Goal: Transaction & Acquisition: Purchase product/service

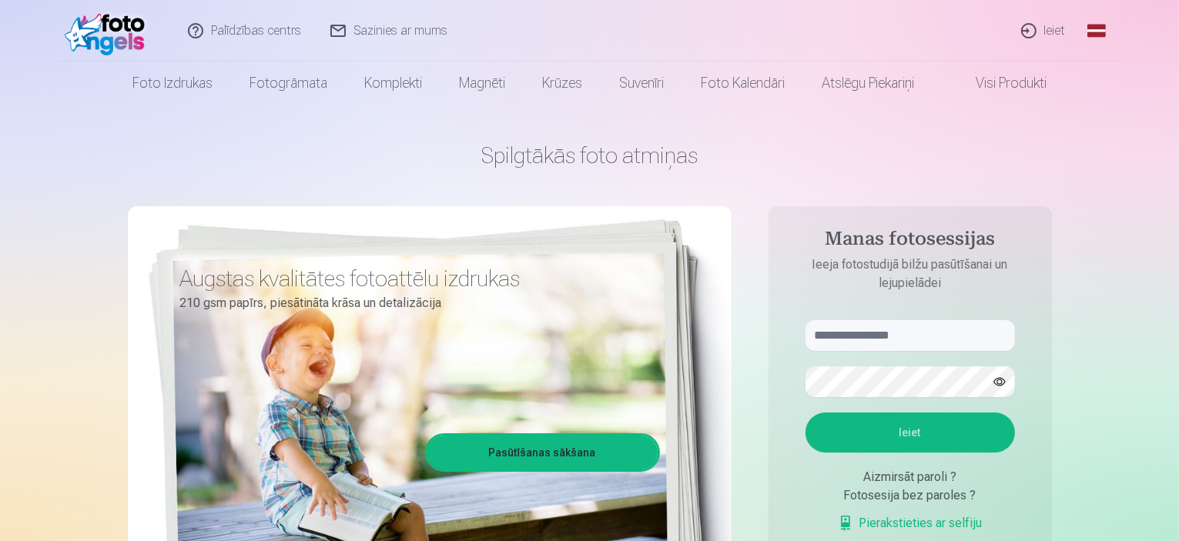
click at [872, 317] on aside "Manas fotosessijas Ieeja fotostudijā bilžu pasūtīšanai un lejupielādei Ieiet Ai…" at bounding box center [909, 417] width 283 height 423
click at [878, 329] on input "text" at bounding box center [909, 335] width 209 height 31
type input "**********"
click at [899, 430] on button "Ieiet" at bounding box center [909, 433] width 209 height 40
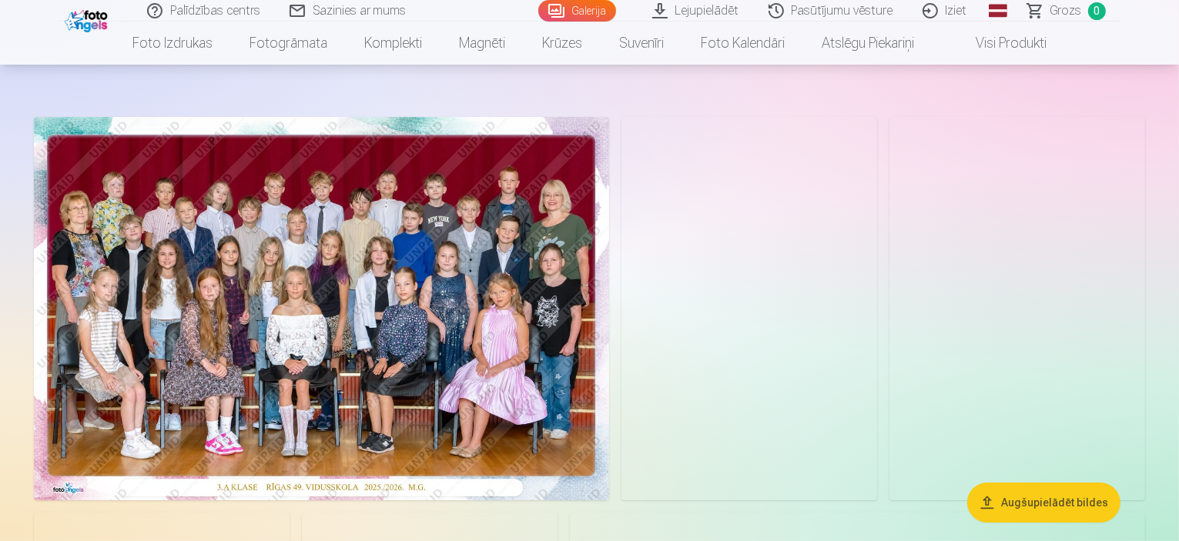
scroll to position [231, 0]
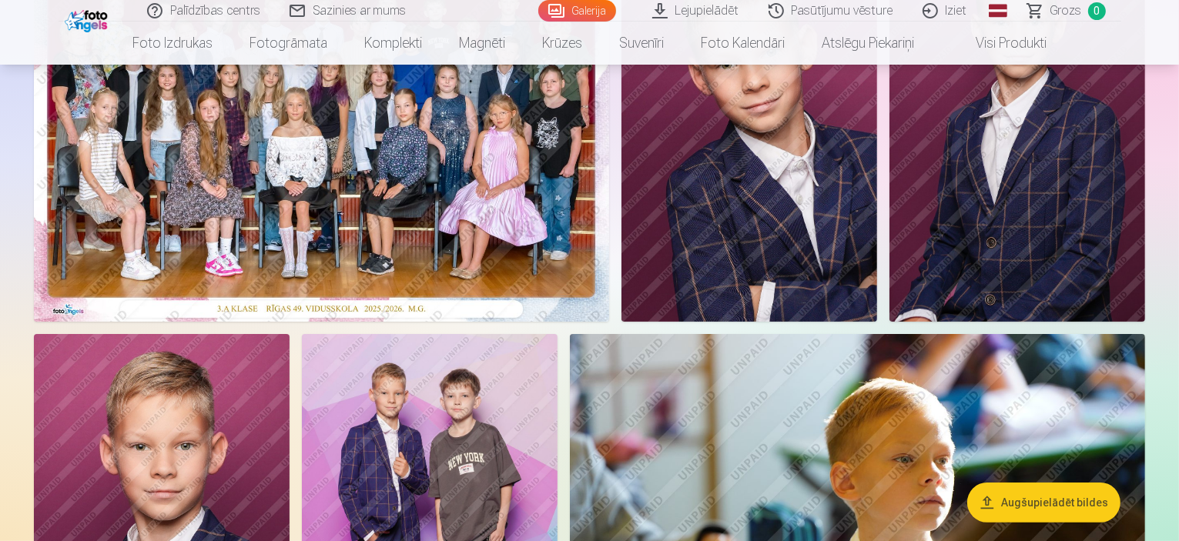
click at [313, 316] on img at bounding box center [321, 129] width 575 height 383
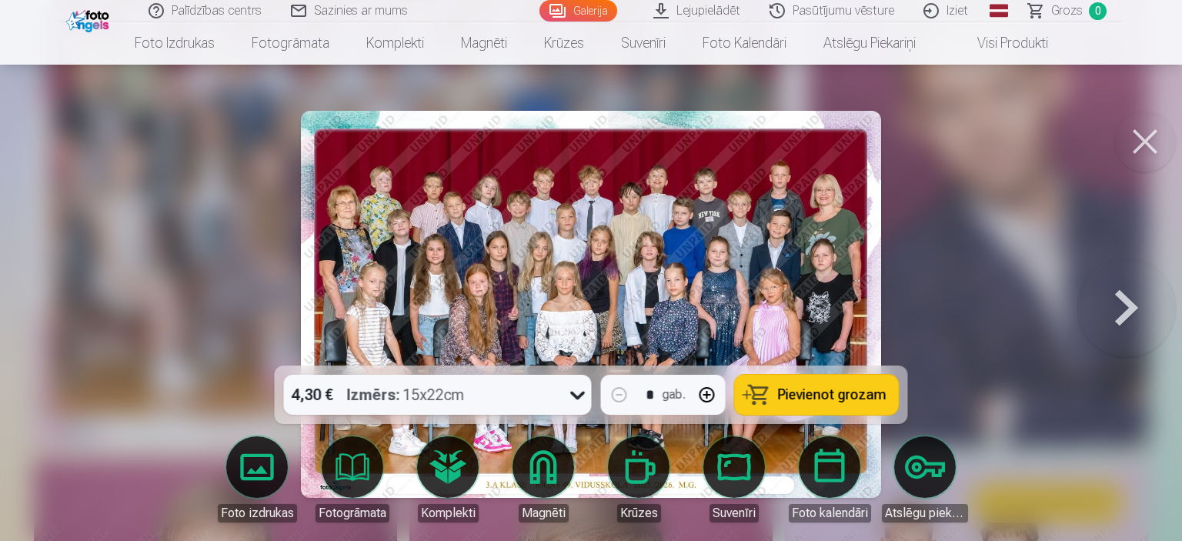
click at [823, 400] on span "Pievienot grozam" at bounding box center [832, 395] width 109 height 14
click at [1144, 151] on button at bounding box center [1146, 142] width 62 height 62
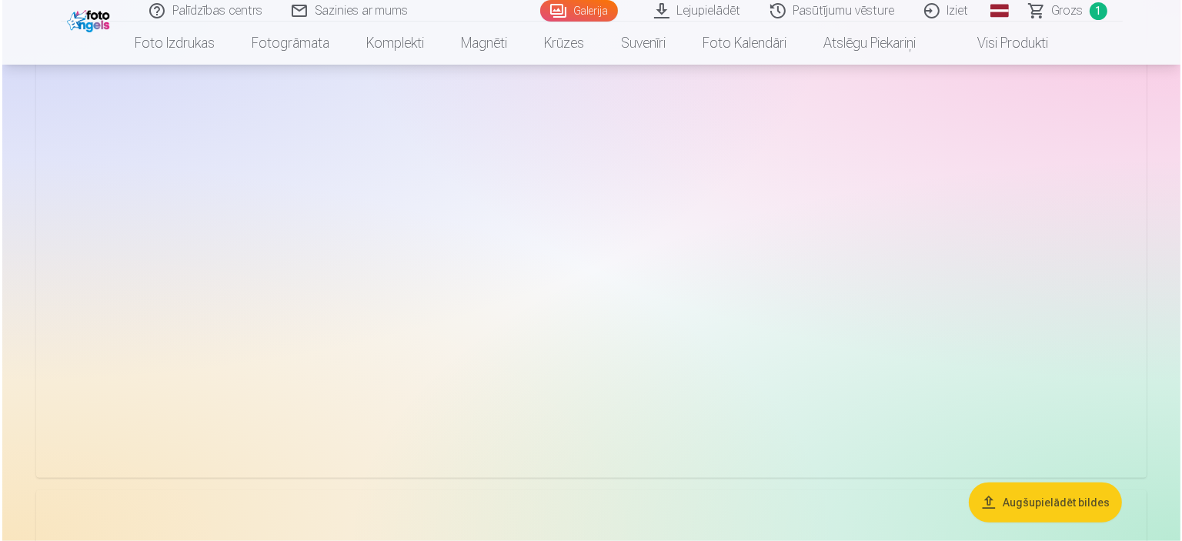
scroll to position [1771, 0]
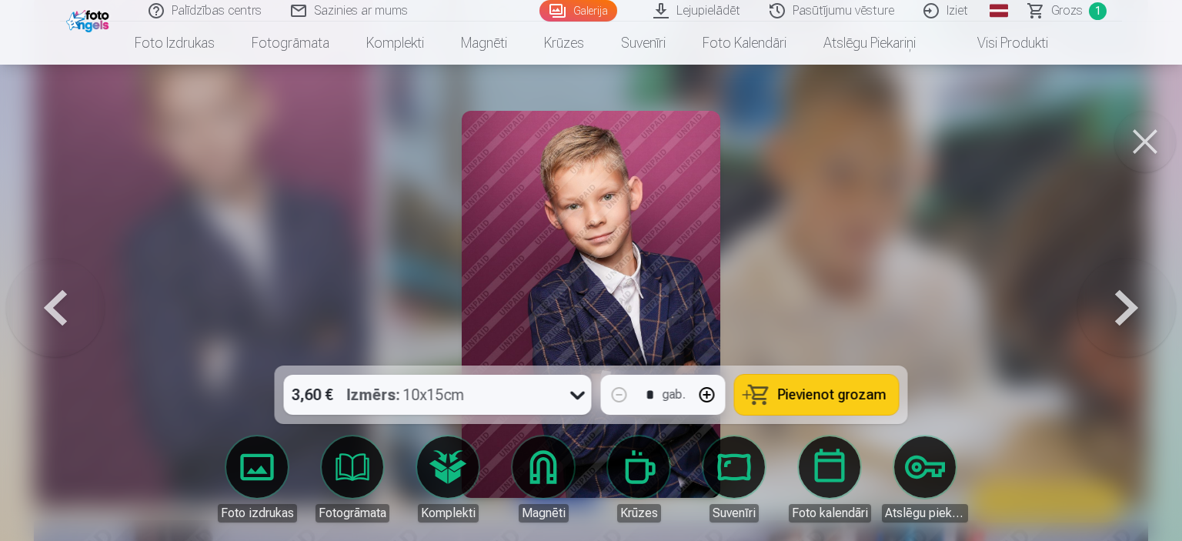
click at [851, 390] on span "Pievienot grozam" at bounding box center [832, 395] width 109 height 14
click at [1144, 137] on button at bounding box center [1146, 142] width 62 height 62
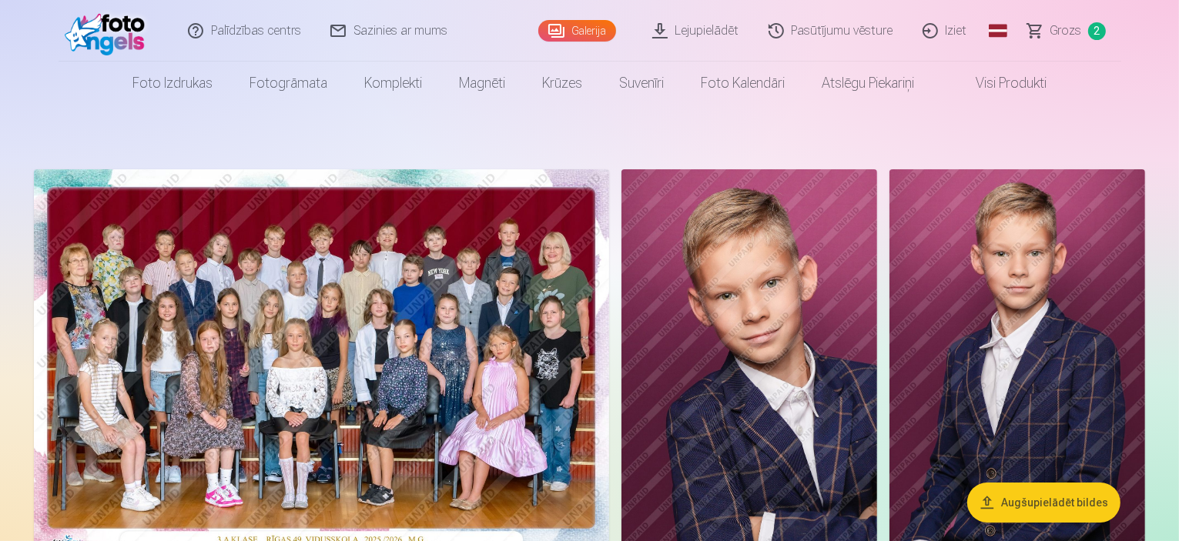
click at [1072, 32] on span "Grozs" at bounding box center [1066, 31] width 32 height 18
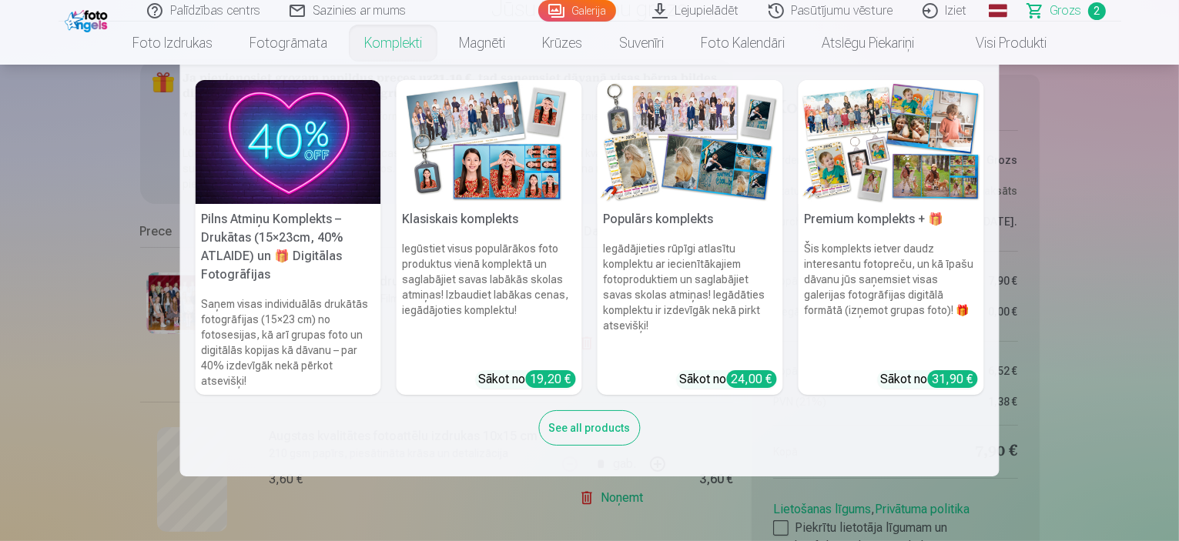
scroll to position [154, 0]
click at [1133, 242] on nav "Pilns Atmiņu Komplekts – Drukātas (15×23cm, 40% ATLAIDE) un 🎁 Digitālas Fotogrā…" at bounding box center [589, 271] width 1179 height 412
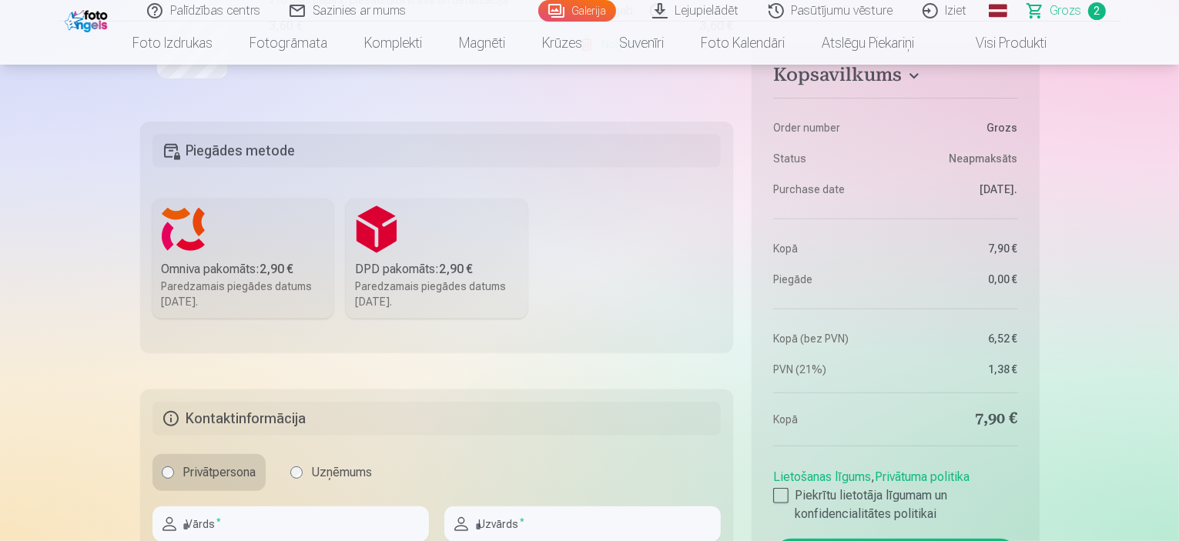
scroll to position [693, 0]
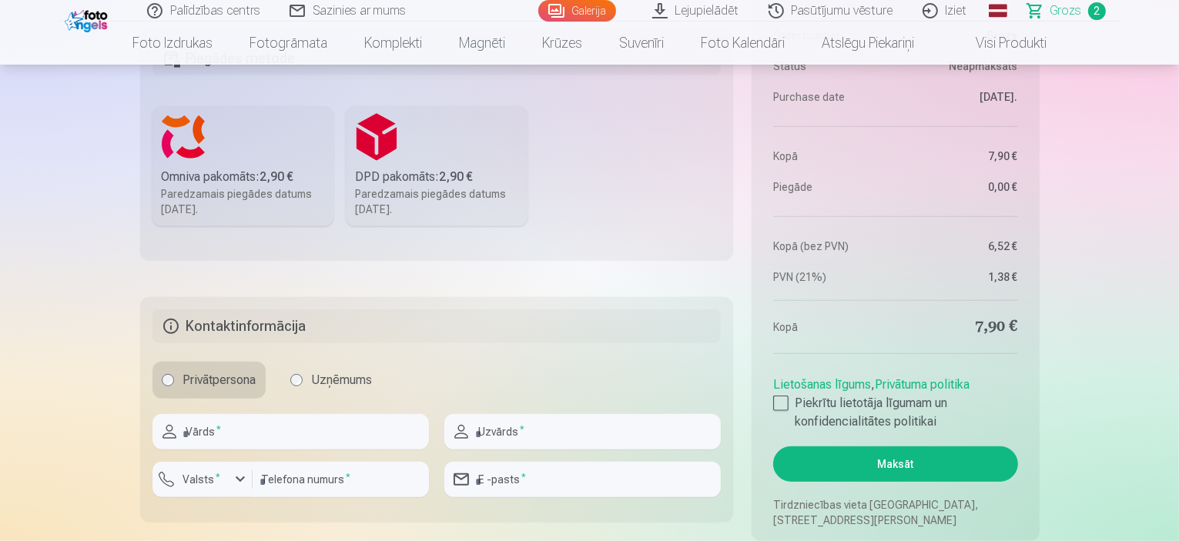
click at [223, 177] on div "Omniva pakomāts : 2,90 €" at bounding box center [243, 177] width 163 height 18
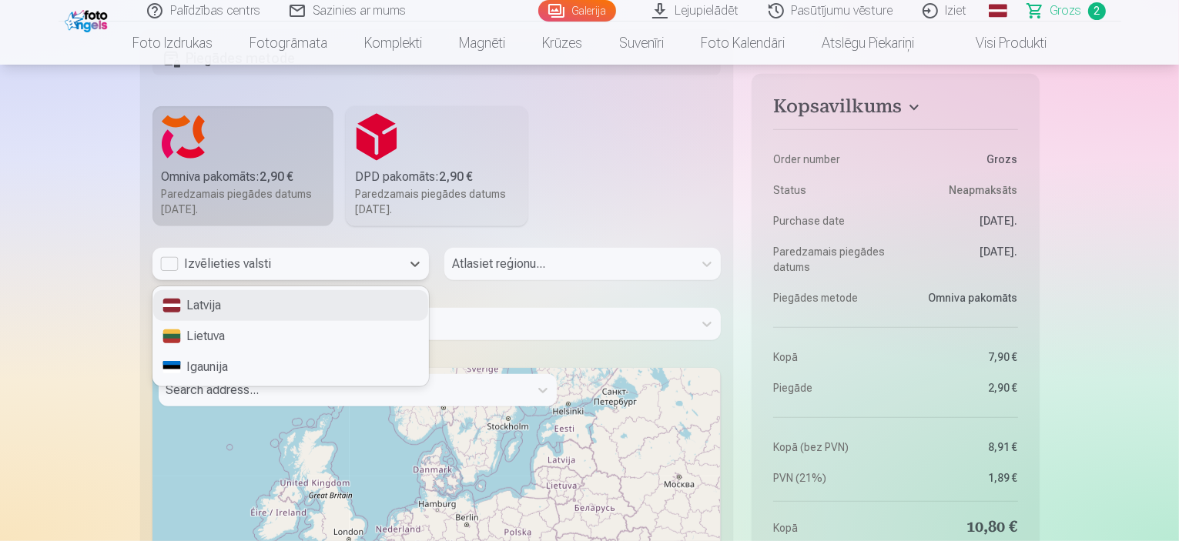
click at [226, 269] on div "Izvēlieties valsti" at bounding box center [276, 264] width 233 height 18
click at [219, 305] on div "Latvija" at bounding box center [290, 305] width 275 height 31
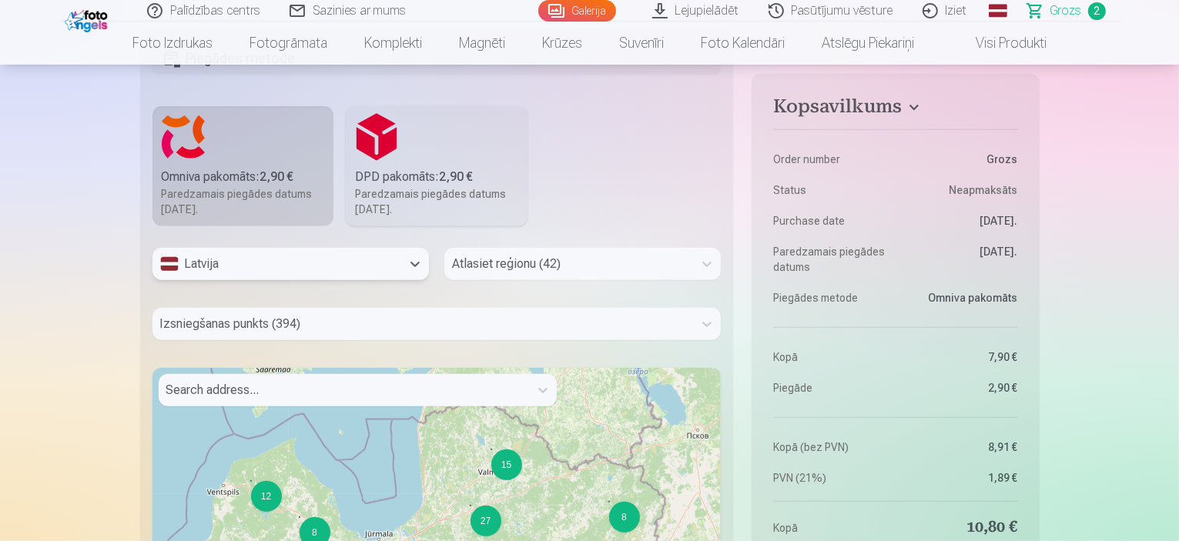
click at [530, 261] on div at bounding box center [568, 264] width 233 height 22
click at [311, 301] on div "Latvija Atlasiet reģionu (42) Izsniegšanas punkts (394) Search address... 15 8 …" at bounding box center [436, 500] width 569 height 505
click at [318, 323] on div "Izsniegšanas punkts (394)" at bounding box center [436, 324] width 569 height 32
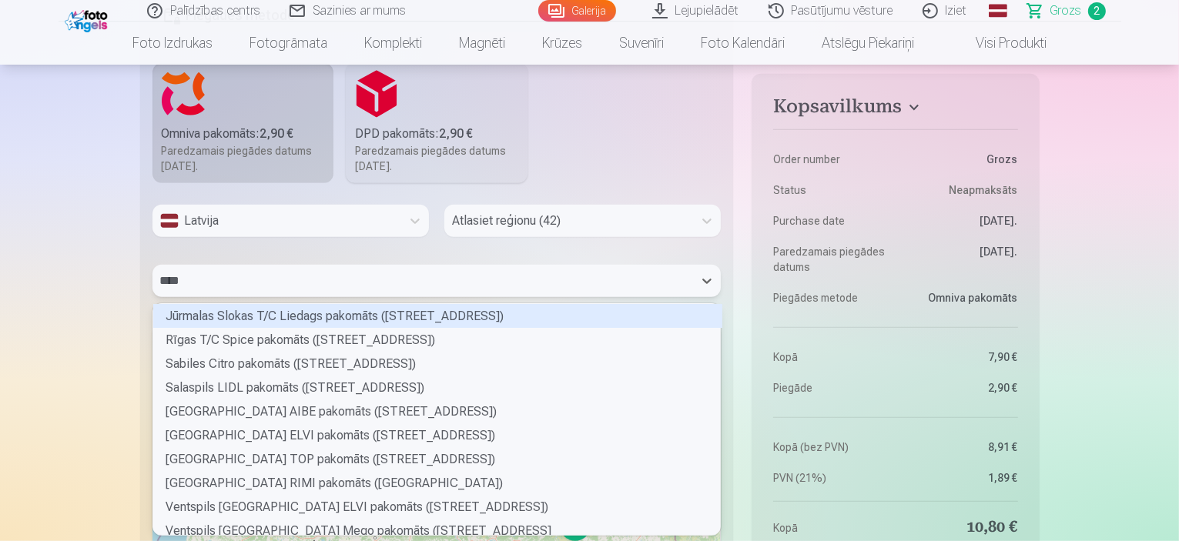
scroll to position [20, 564]
type input "*****"
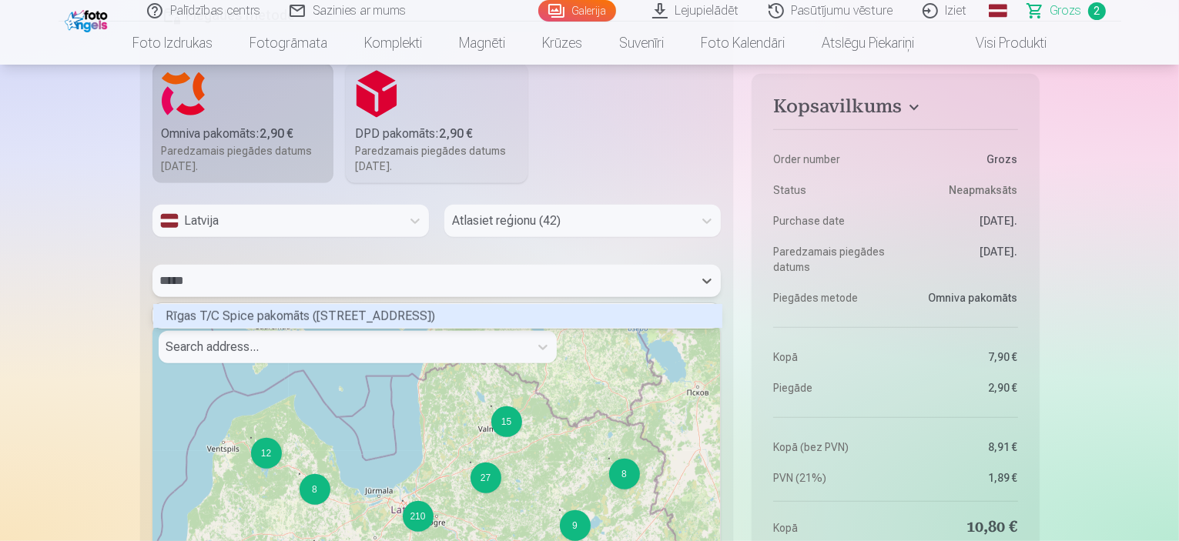
click at [313, 311] on div "Rīgas T/C Spice pakomāts (Lielirbes iela 29)" at bounding box center [437, 316] width 569 height 24
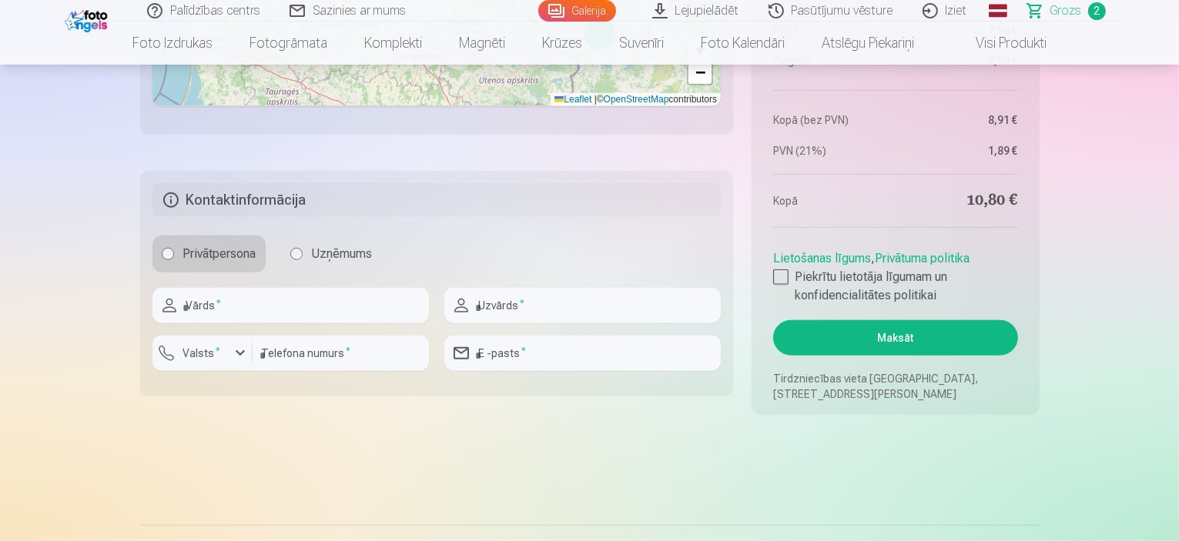
scroll to position [1352, 0]
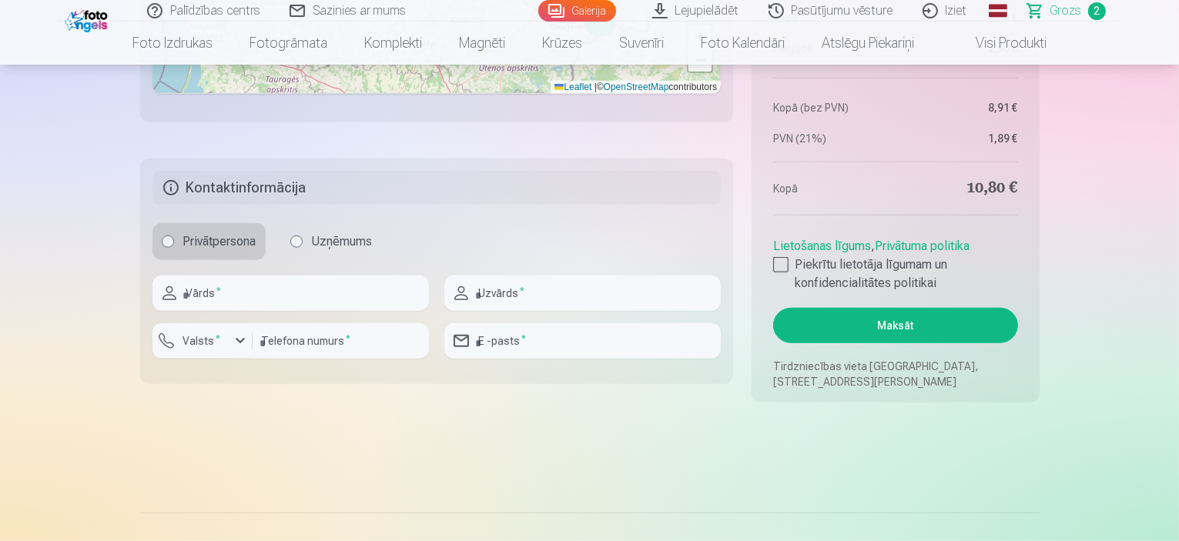
click at [756, 254] on aside "Kopsavilkums Order number Grozs Status Neapmaksāts Purchase date 8.10.2025. Par…" at bounding box center [894, 37] width 287 height 729
click at [779, 266] on div at bounding box center [780, 264] width 15 height 15
click at [878, 322] on button "Maksāt" at bounding box center [895, 325] width 244 height 35
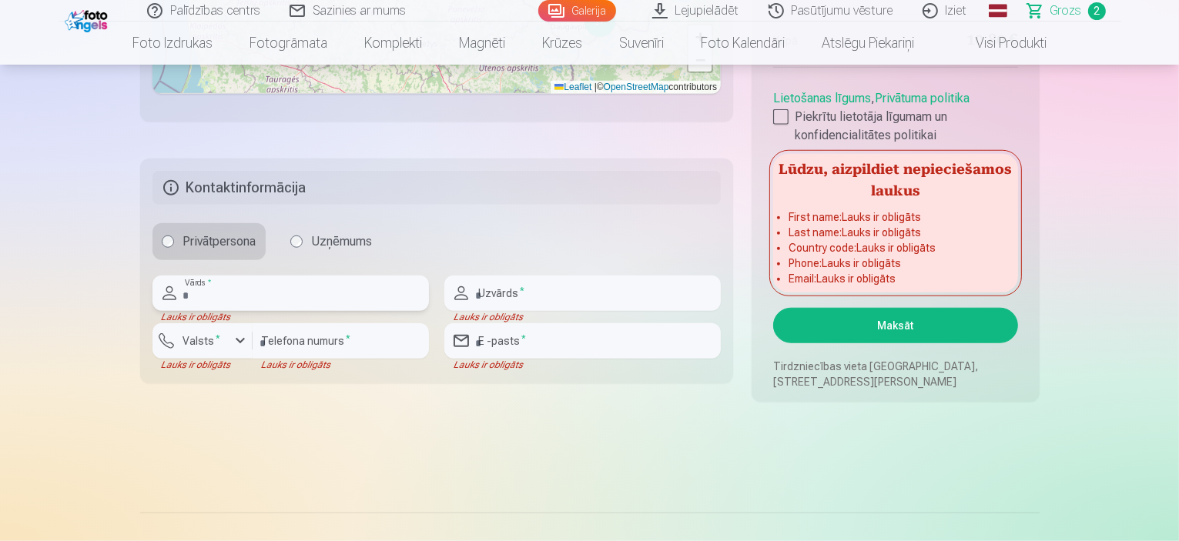
click at [293, 293] on input "text" at bounding box center [290, 293] width 276 height 35
type input "********"
type input "**********"
type input "********"
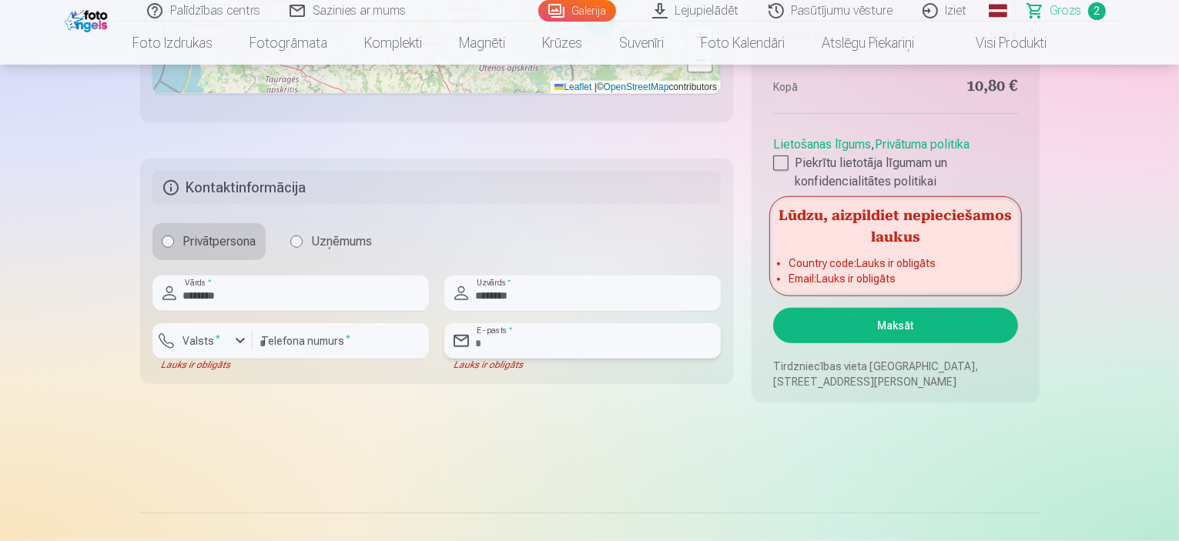
drag, startPoint x: 480, startPoint y: 346, endPoint x: 510, endPoint y: 347, distance: 30.8
click at [480, 346] on input "email" at bounding box center [582, 340] width 276 height 35
type input "**********"
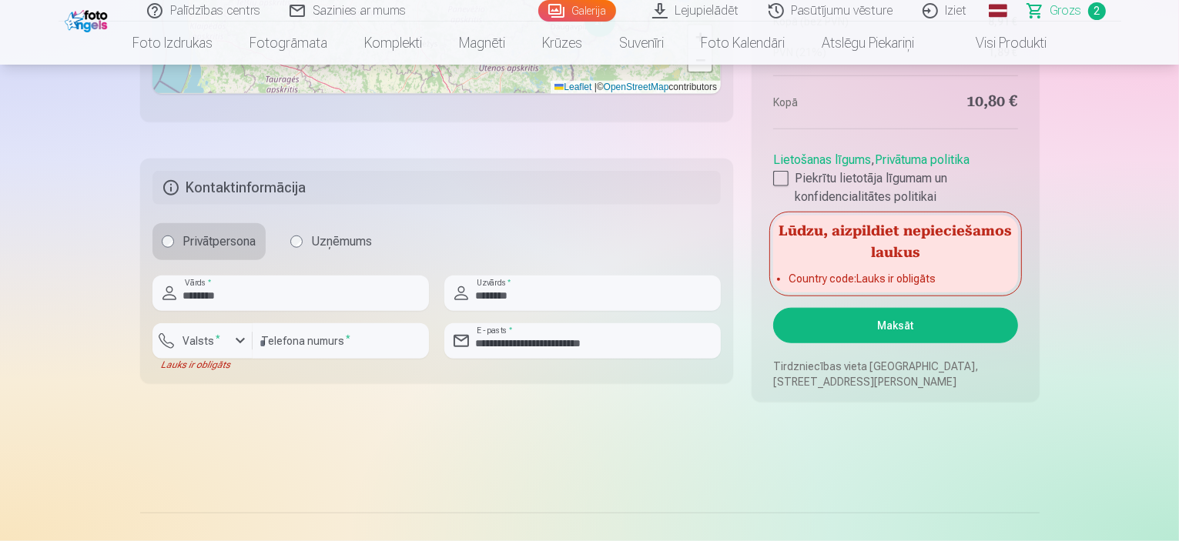
click at [864, 336] on button "Maksāt" at bounding box center [895, 325] width 244 height 35
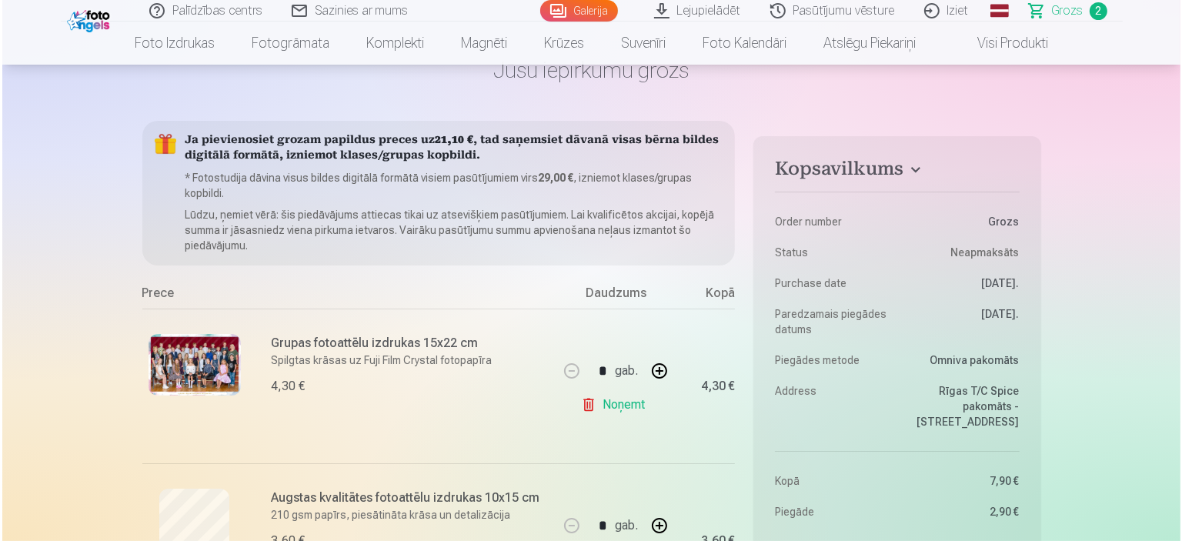
scroll to position [77, 0]
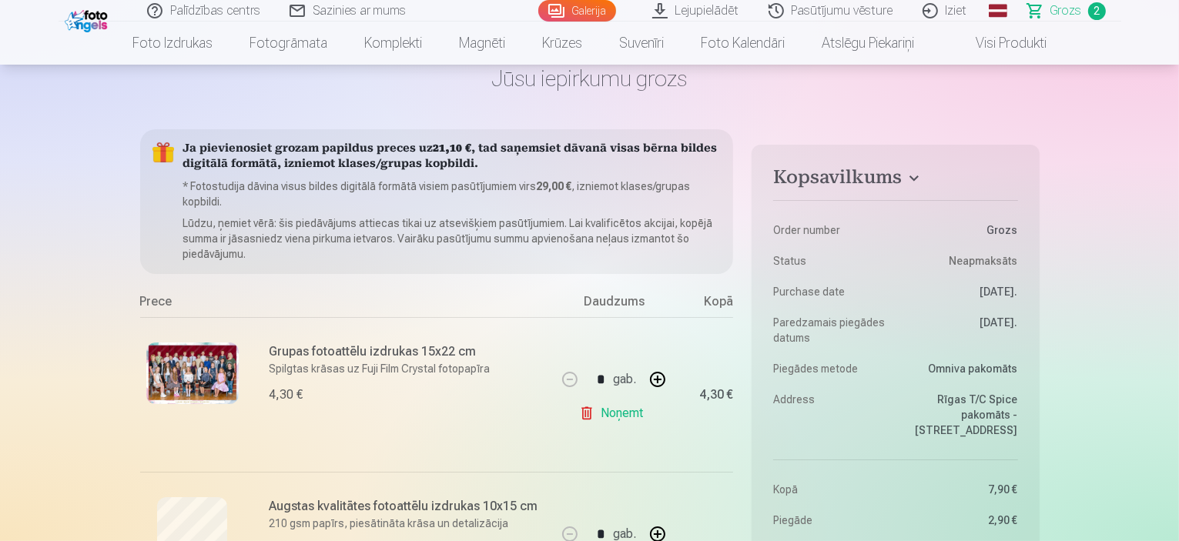
click at [212, 376] on img at bounding box center [192, 374] width 92 height 62
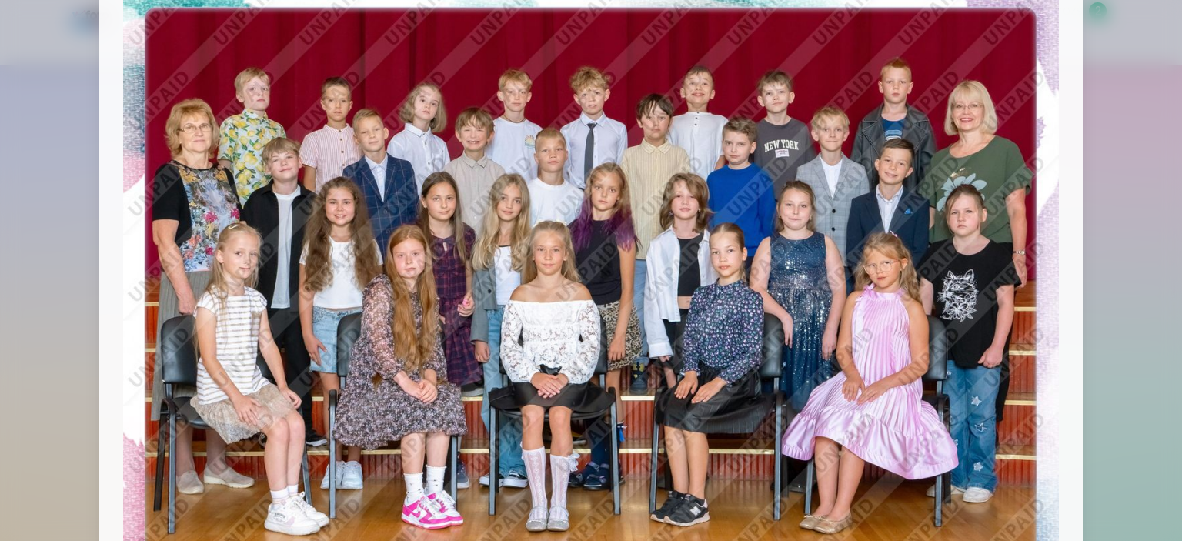
click at [271, 184] on img at bounding box center [591, 290] width 936 height 624
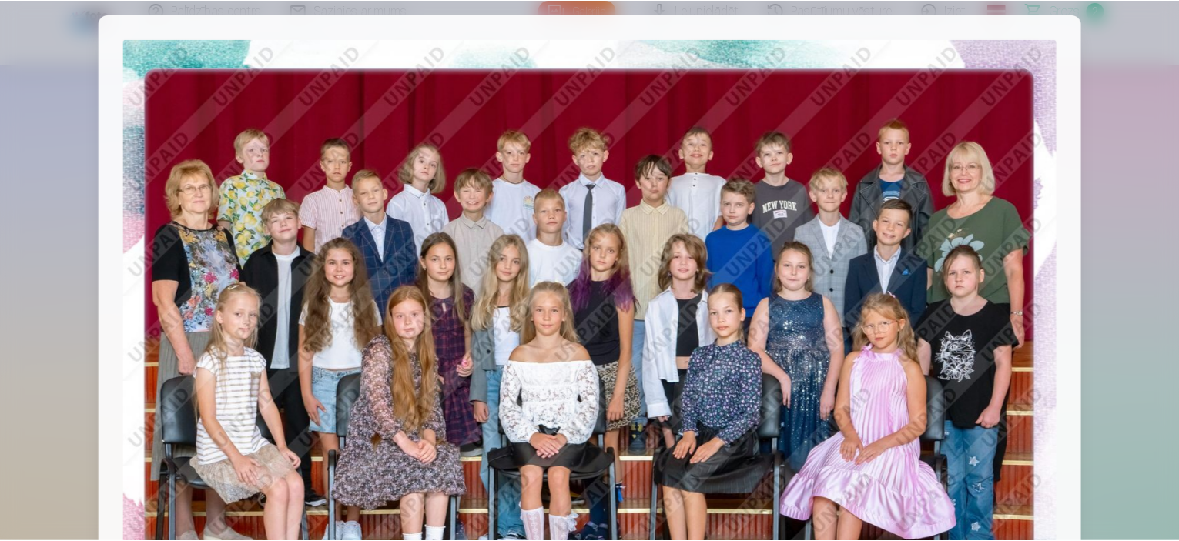
scroll to position [0, 0]
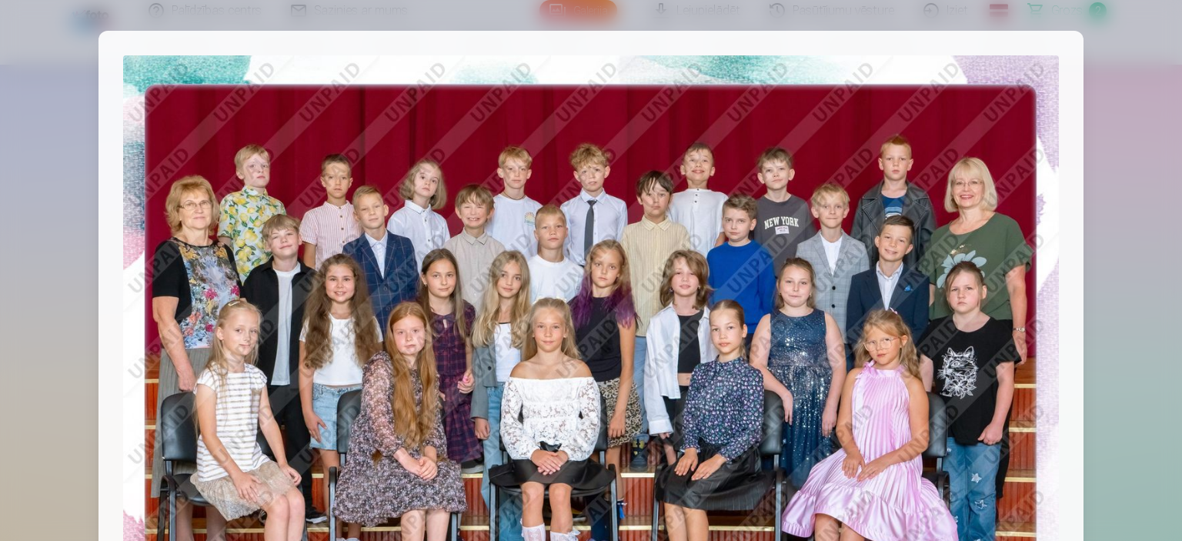
click at [988, 209] on img at bounding box center [591, 367] width 936 height 624
click at [1081, 226] on div at bounding box center [591, 368] width 985 height 674
click at [1126, 237] on div at bounding box center [591, 270] width 1182 height 541
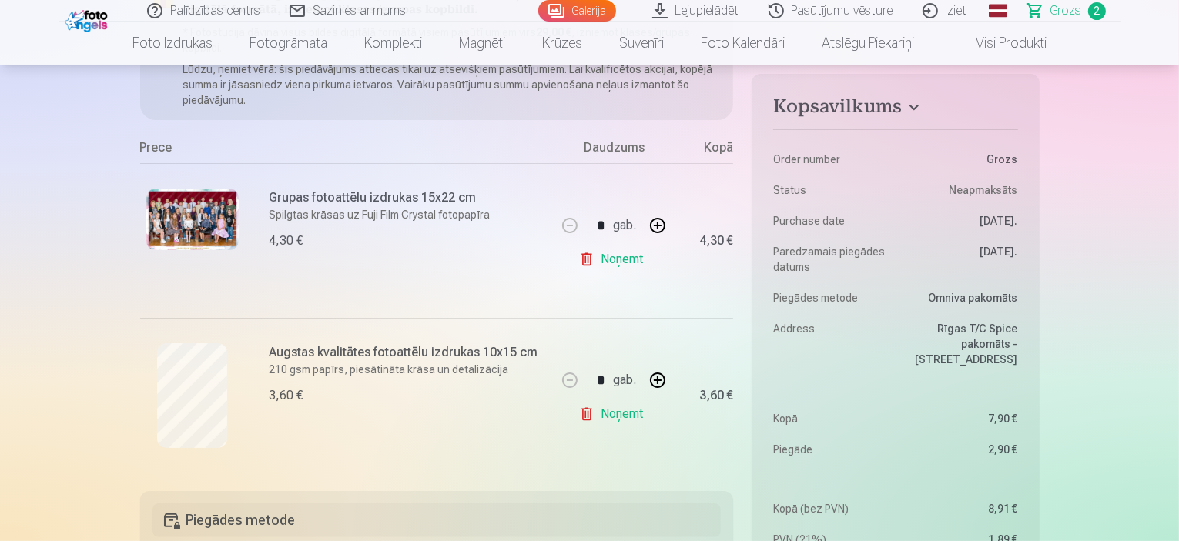
scroll to position [308, 0]
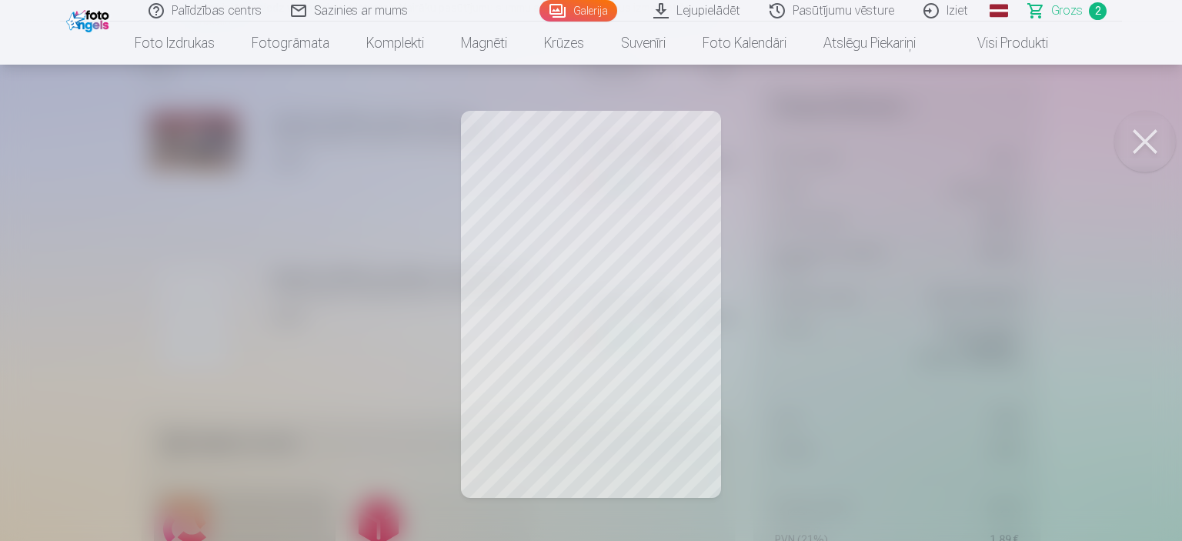
click at [1146, 147] on button at bounding box center [1146, 142] width 62 height 62
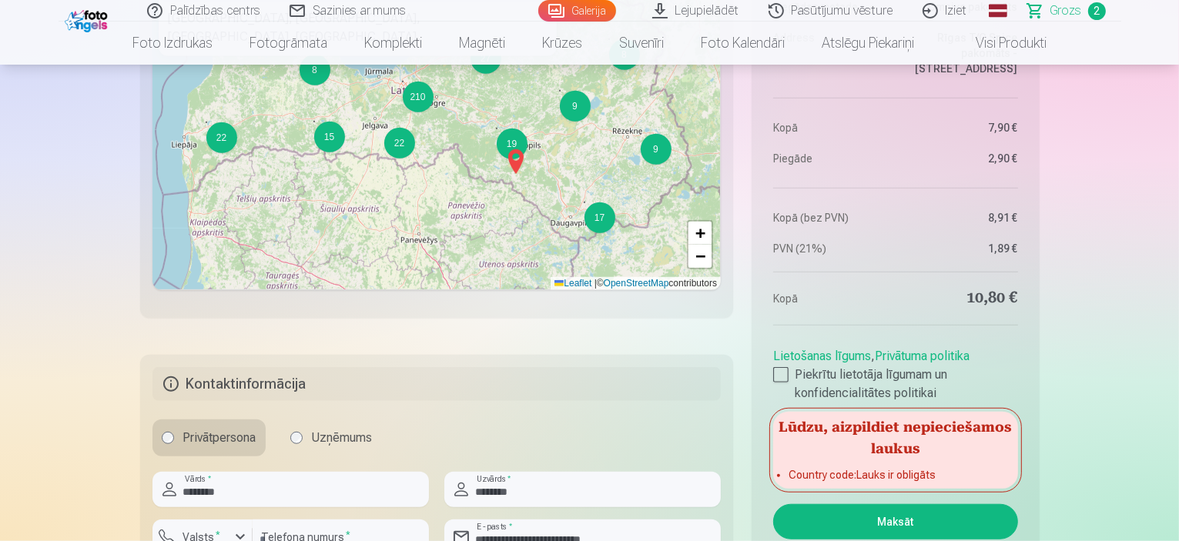
scroll to position [1309, 0]
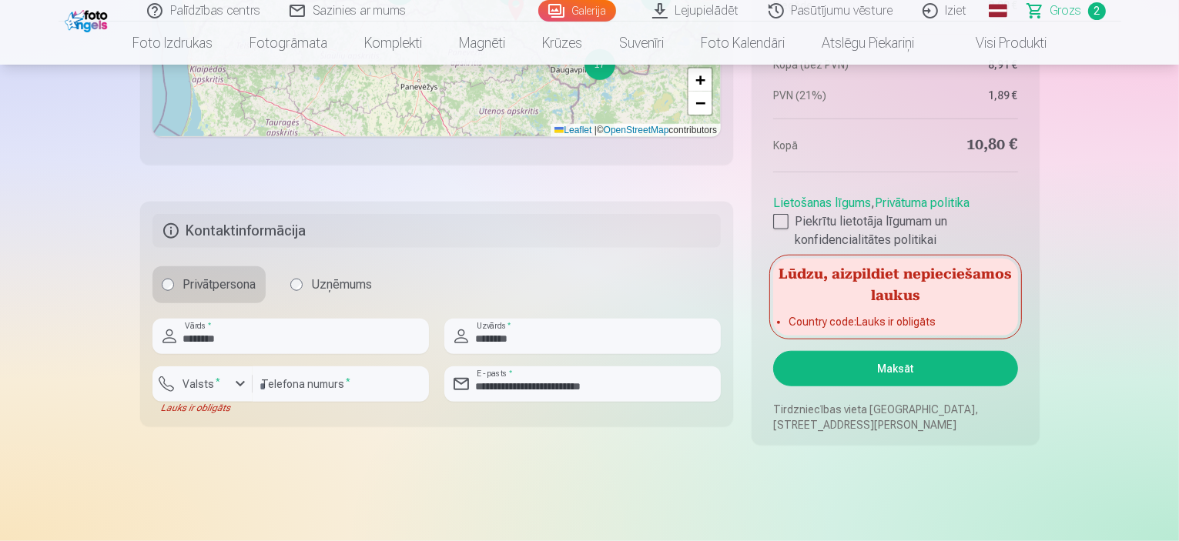
click at [904, 378] on button "Maksāt" at bounding box center [895, 368] width 244 height 35
click at [861, 392] on aside "Kopsavilkums Order number Grozs Status Neapmaksāts Purchase date 8.10.2025. Par…" at bounding box center [894, 37] width 287 height 815
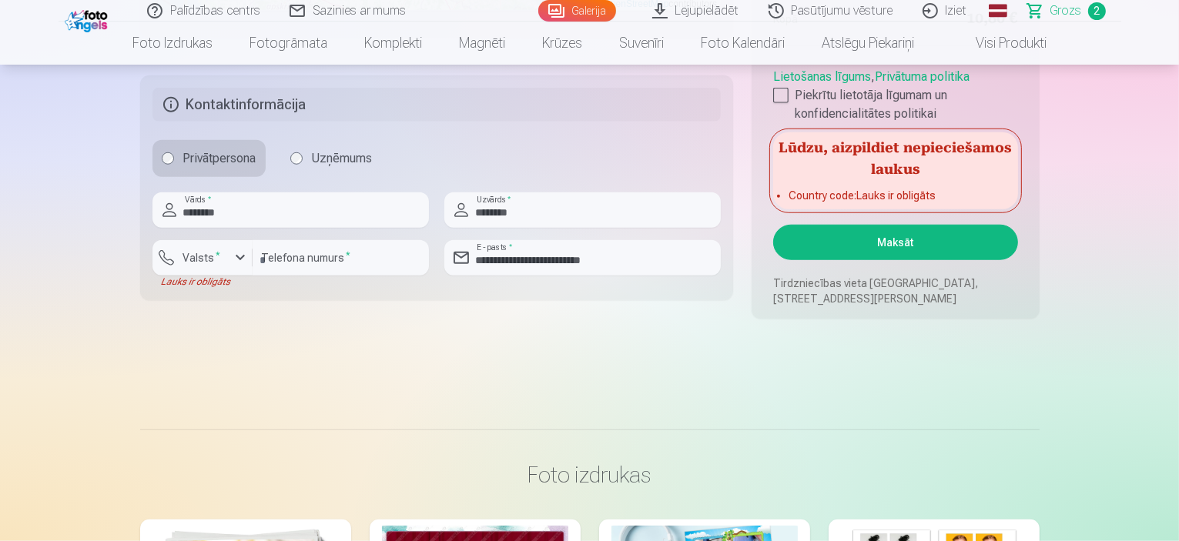
scroll to position [1463, 0]
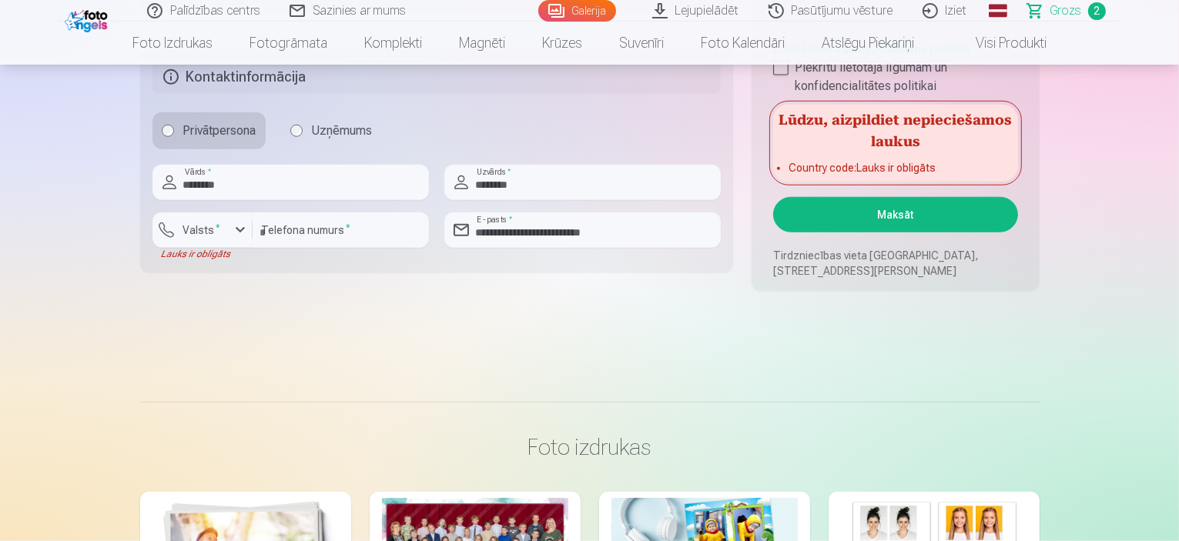
click at [871, 214] on button "Maksāt" at bounding box center [895, 214] width 244 height 35
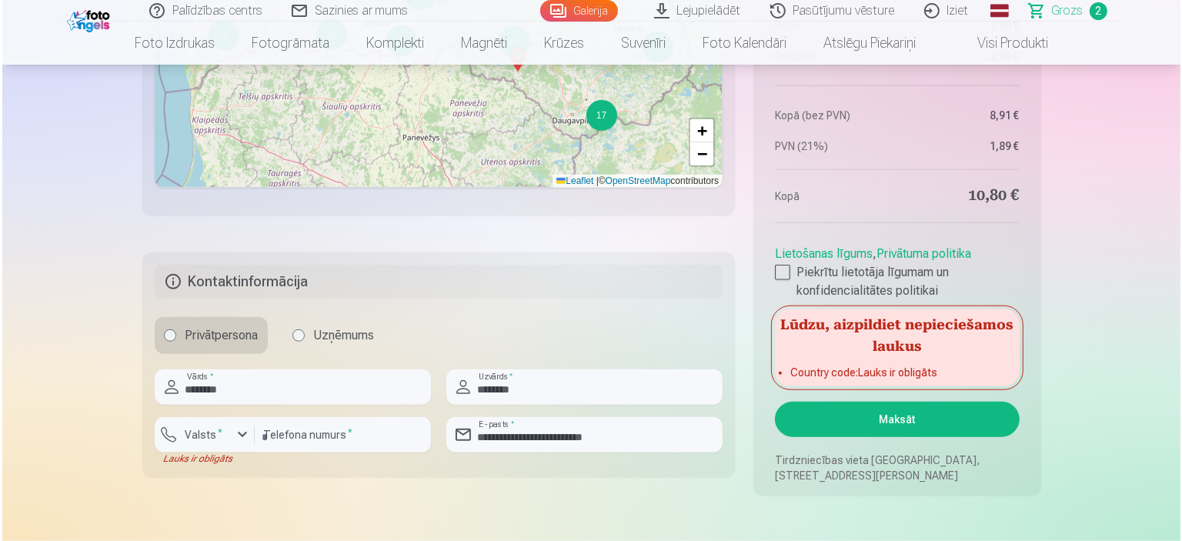
scroll to position [1386, 0]
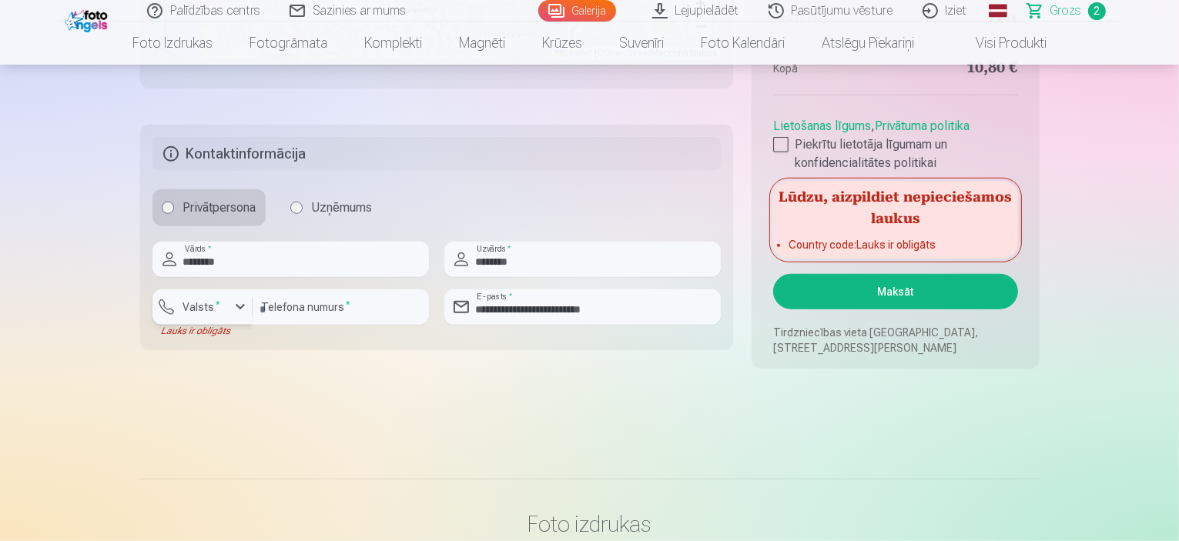
click at [212, 316] on button "Valsts *" at bounding box center [202, 306] width 100 height 35
click at [218, 342] on div "+371" at bounding box center [211, 343] width 31 height 18
click at [867, 279] on button "Maksāt" at bounding box center [895, 291] width 244 height 35
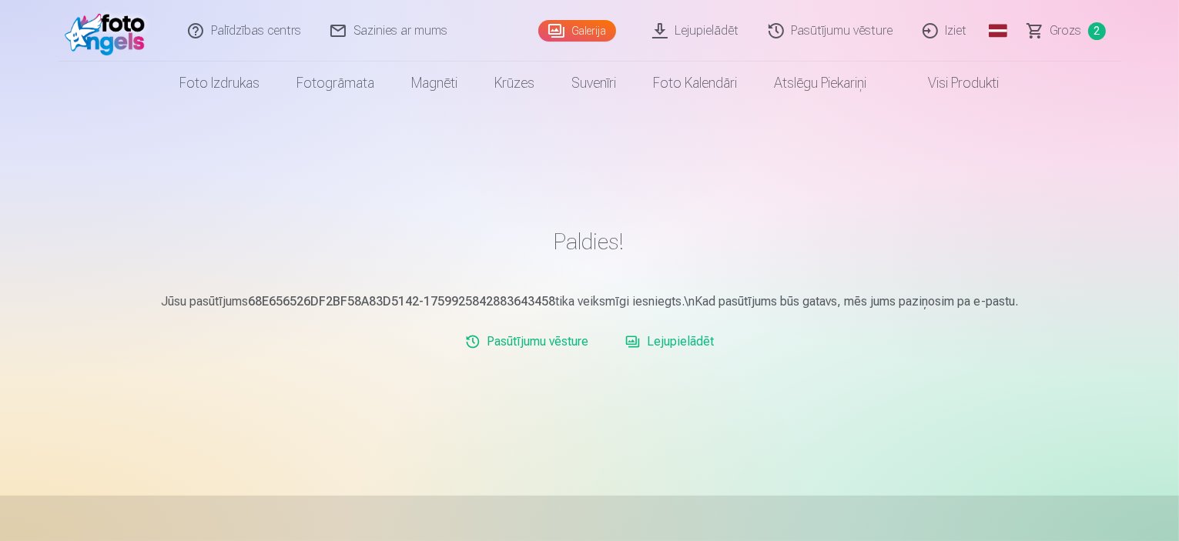
click at [105, 38] on img at bounding box center [109, 30] width 89 height 49
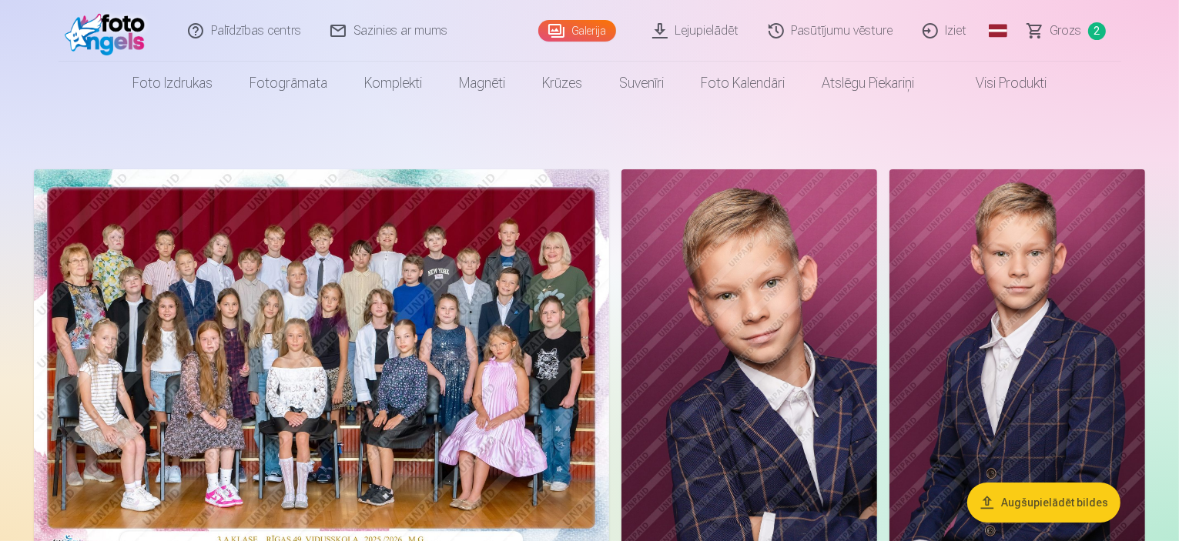
click at [206, 36] on link "Palīdzības centrs" at bounding box center [245, 31] width 142 height 62
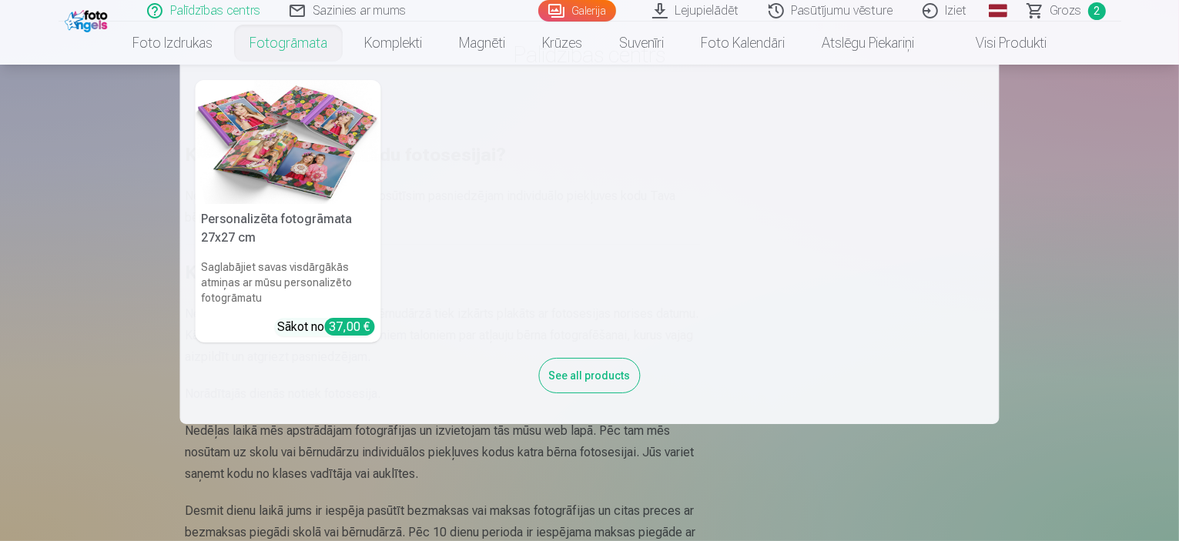
scroll to position [154, 0]
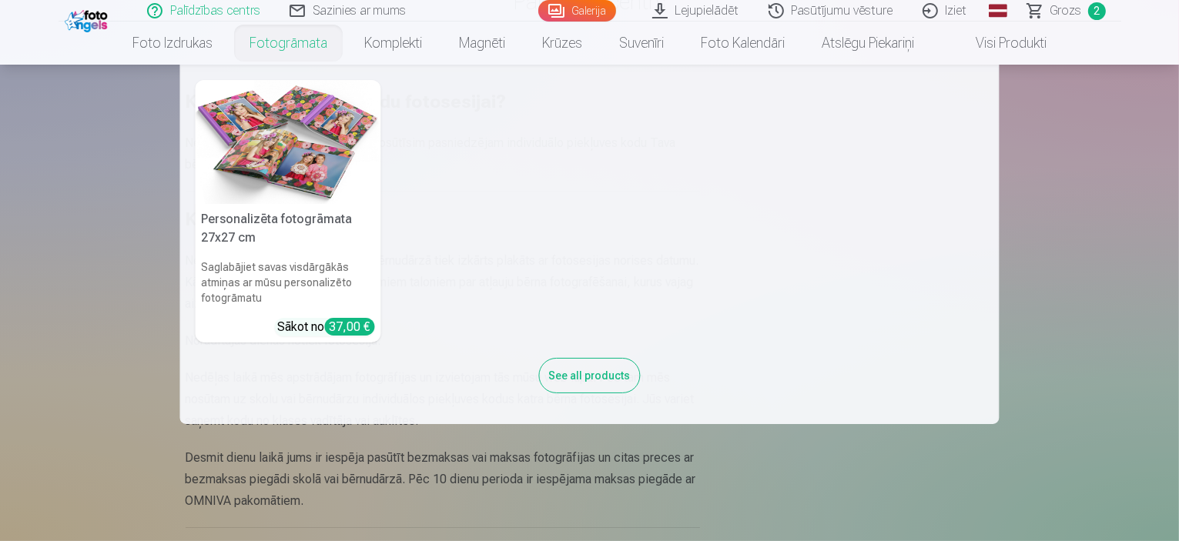
click at [85, 361] on nav "Personalizēta fotogrāmata 27x27 cm Saglabājiet savas visdārgākās atmiņas ar mūs…" at bounding box center [589, 245] width 1179 height 360
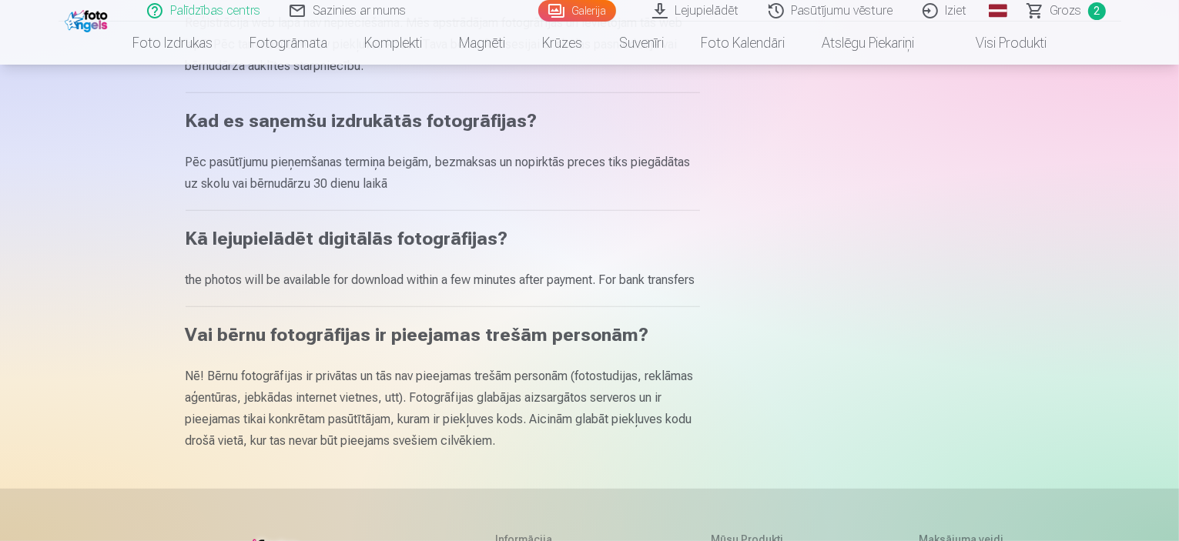
scroll to position [1001, 0]
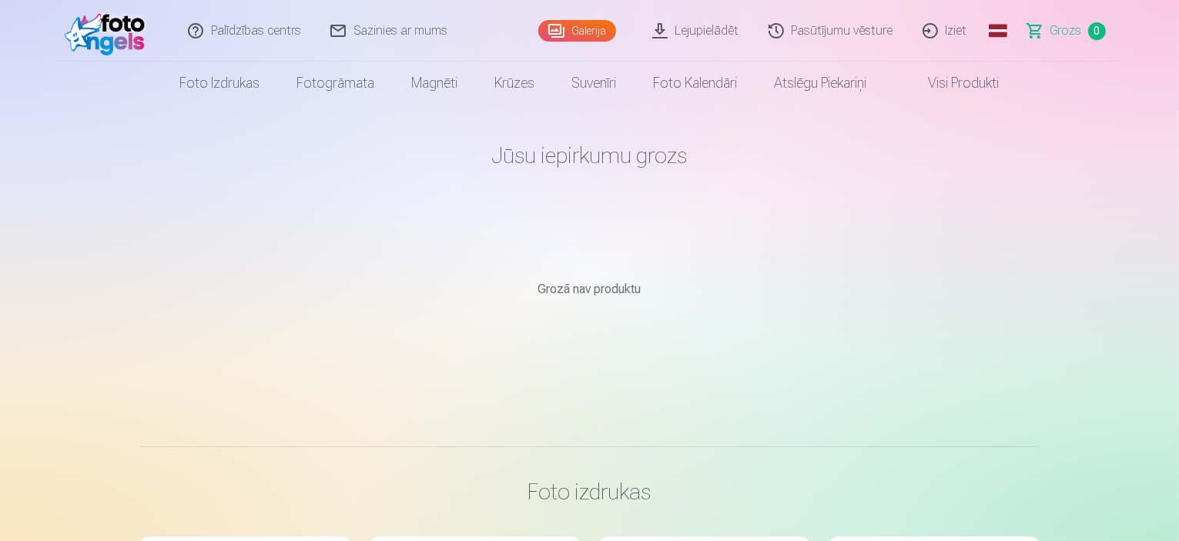
click at [848, 26] on link "Pasūtījumu vēsture" at bounding box center [831, 31] width 154 height 62
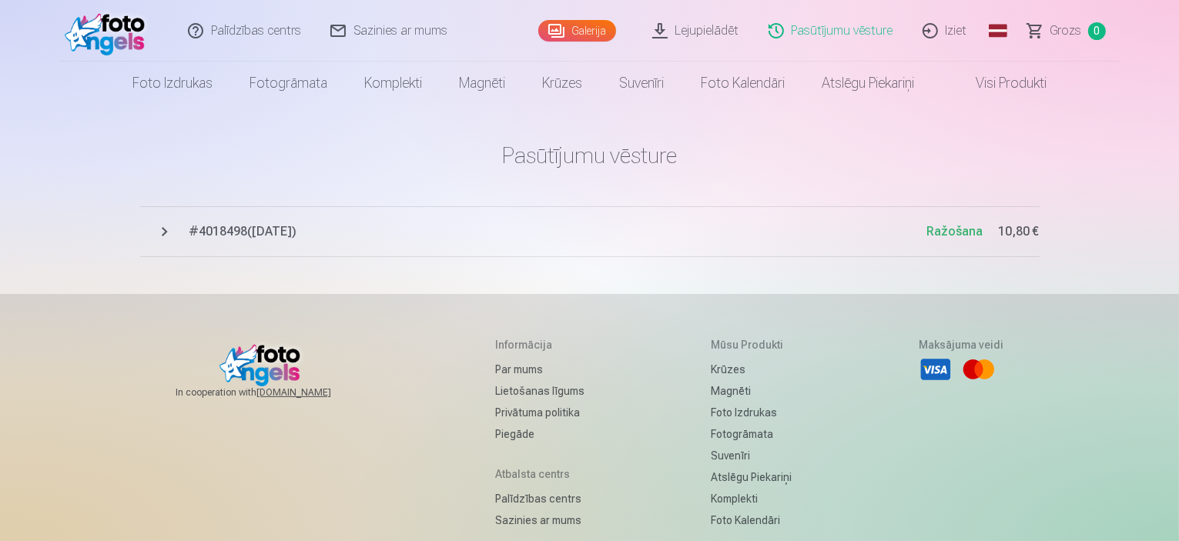
click at [872, 28] on link "Pasūtījumu vēsture" at bounding box center [831, 31] width 154 height 62
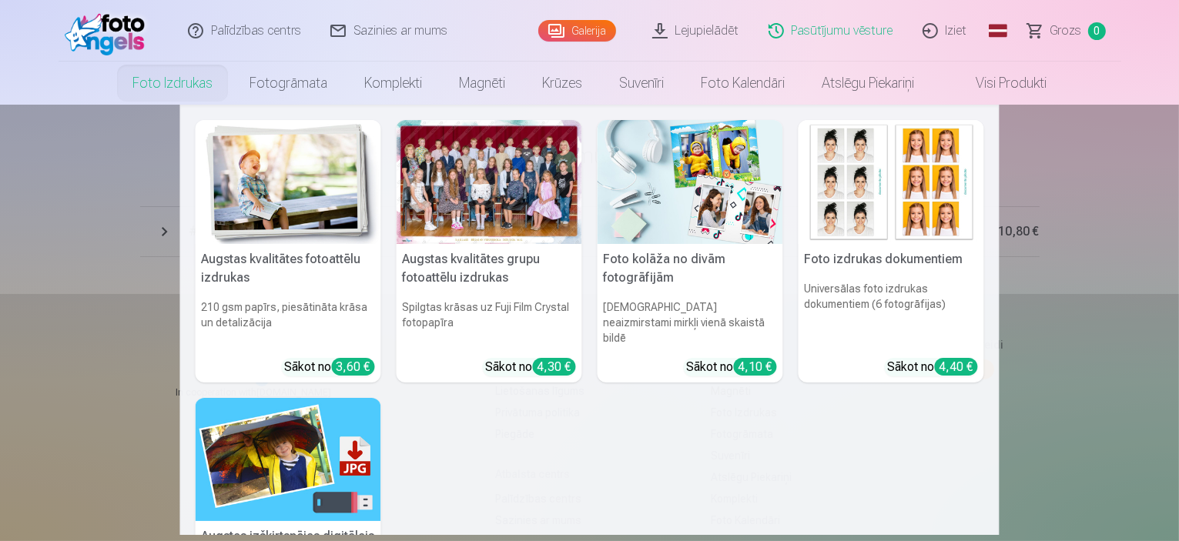
click at [177, 82] on link "Foto izdrukas" at bounding box center [172, 83] width 117 height 43
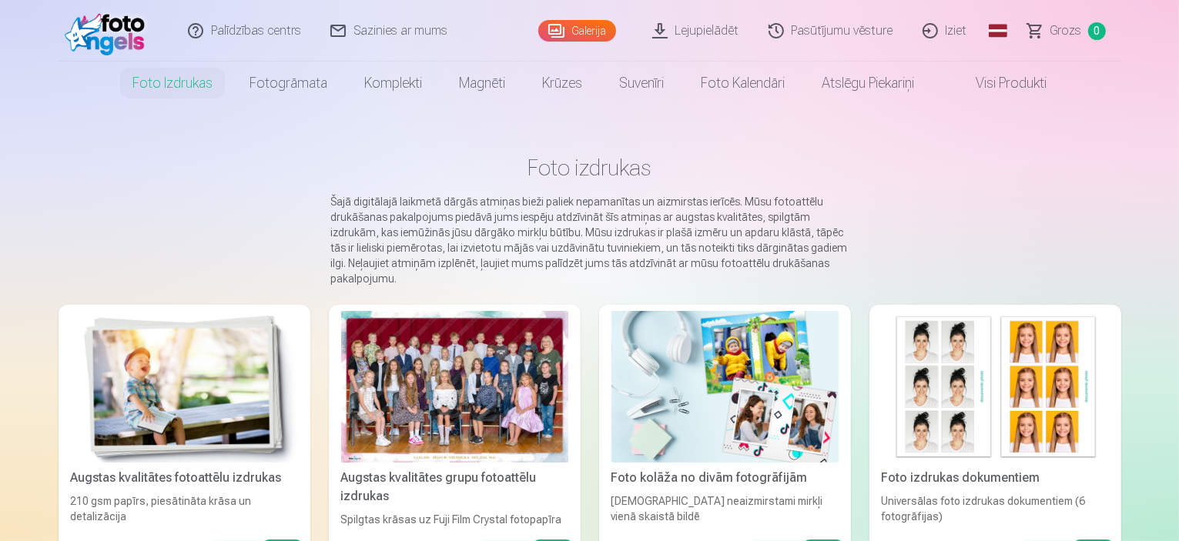
click at [391, 27] on link "Sazinies ar mums" at bounding box center [389, 31] width 146 height 62
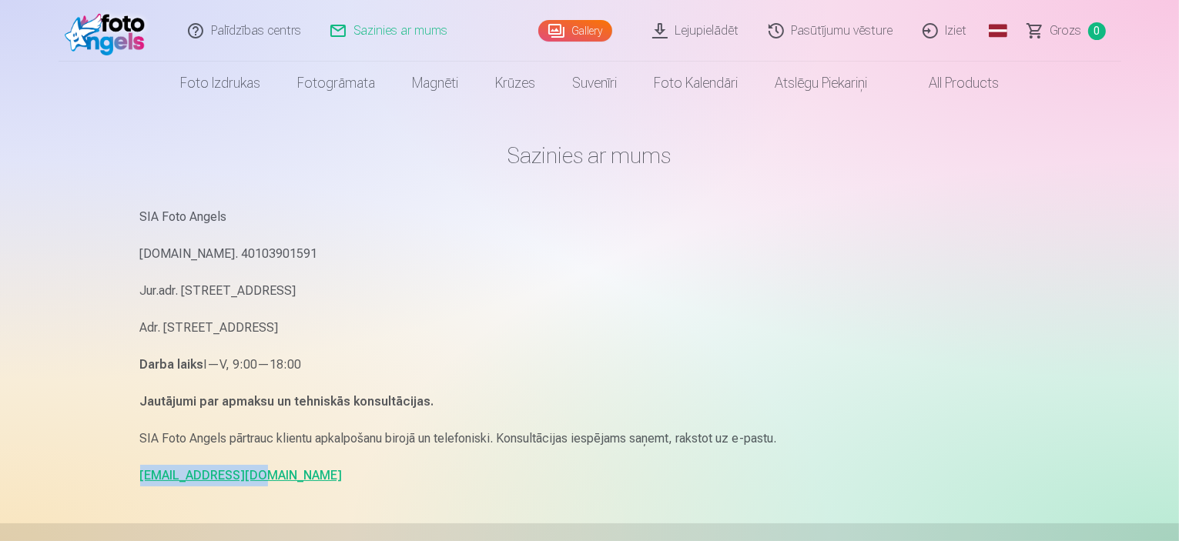
drag, startPoint x: 319, startPoint y: 481, endPoint x: 115, endPoint y: 456, distance: 205.6
click at [115, 456] on div "Palīdzības centrs Sazinies ar mums Gallery Lejupielādēt Pasūtījumu vēsture Izie…" at bounding box center [589, 473] width 1179 height 947
copy link "[EMAIL_ADDRESS][DOMAIN_NAME]"
